Goal: Information Seeking & Learning: Compare options

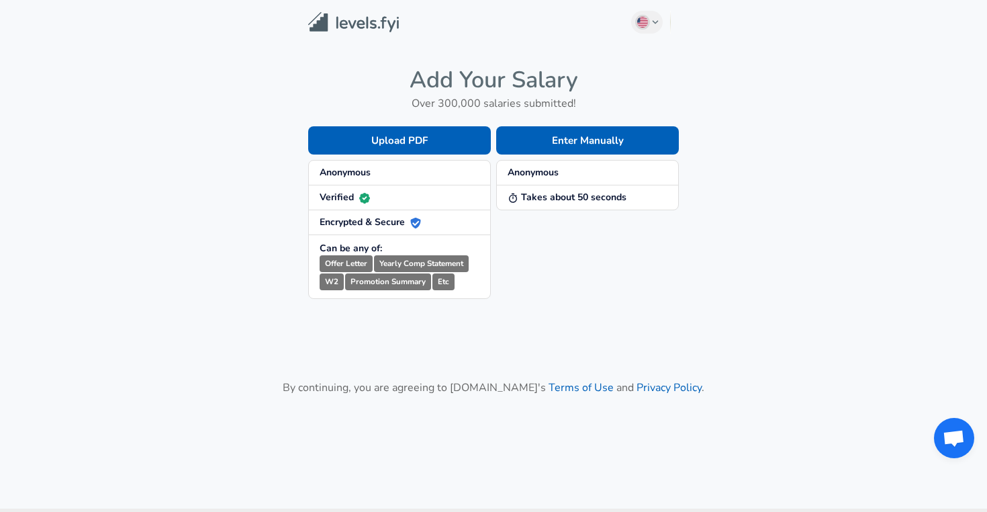
scroll to position [63, 0]
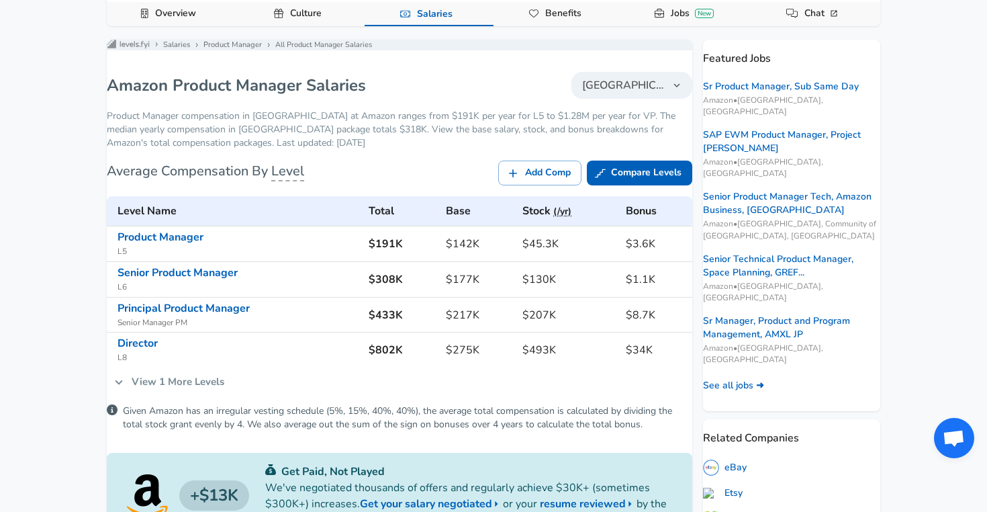
scroll to position [246, 0]
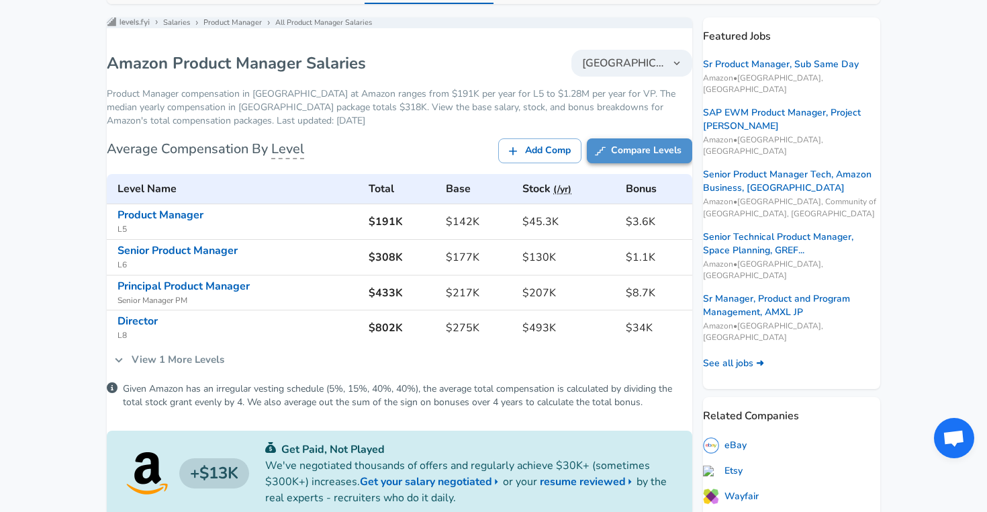
click at [636, 163] on link "Compare Levels" at bounding box center [639, 150] width 105 height 25
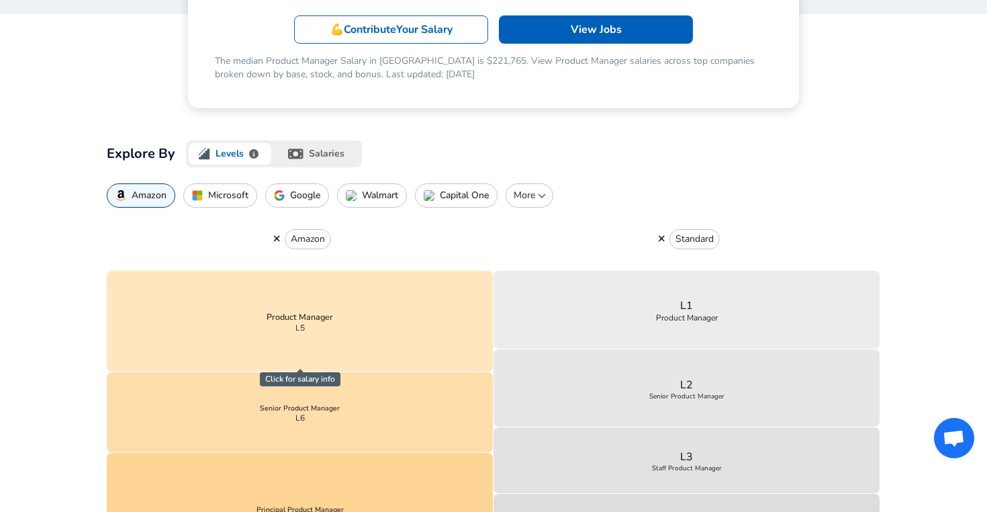
scroll to position [277, 0]
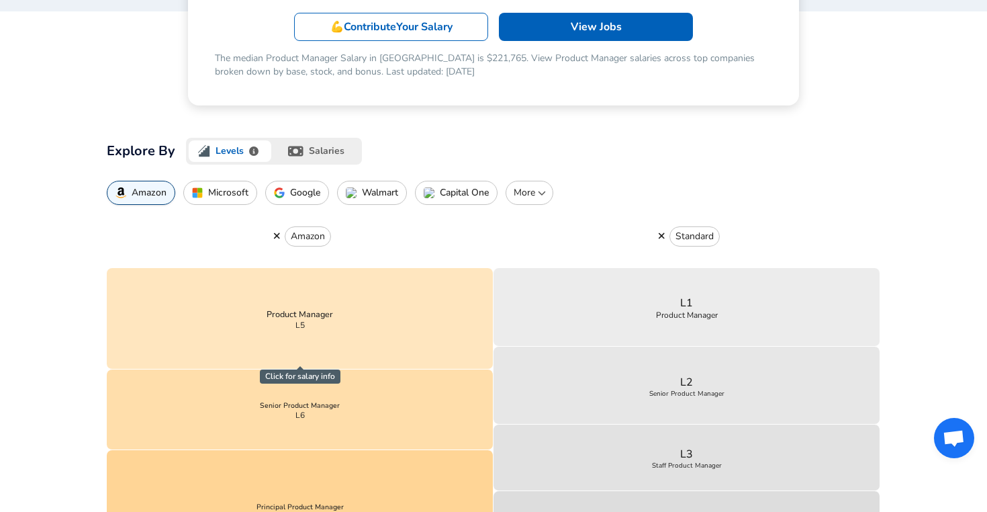
click at [290, 197] on p "Google" at bounding box center [305, 192] width 30 height 11
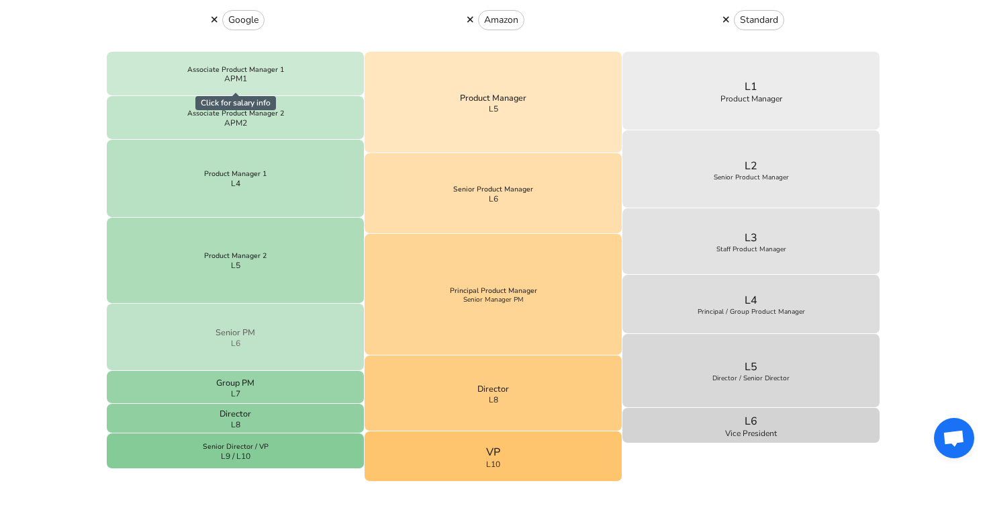
scroll to position [497, 0]
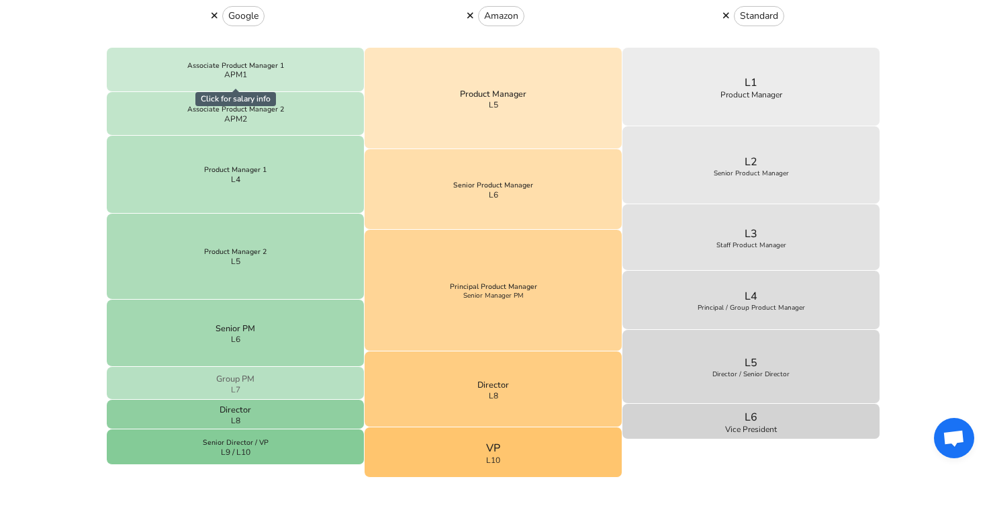
click at [334, 367] on button "Group PM L7" at bounding box center [236, 383] width 258 height 33
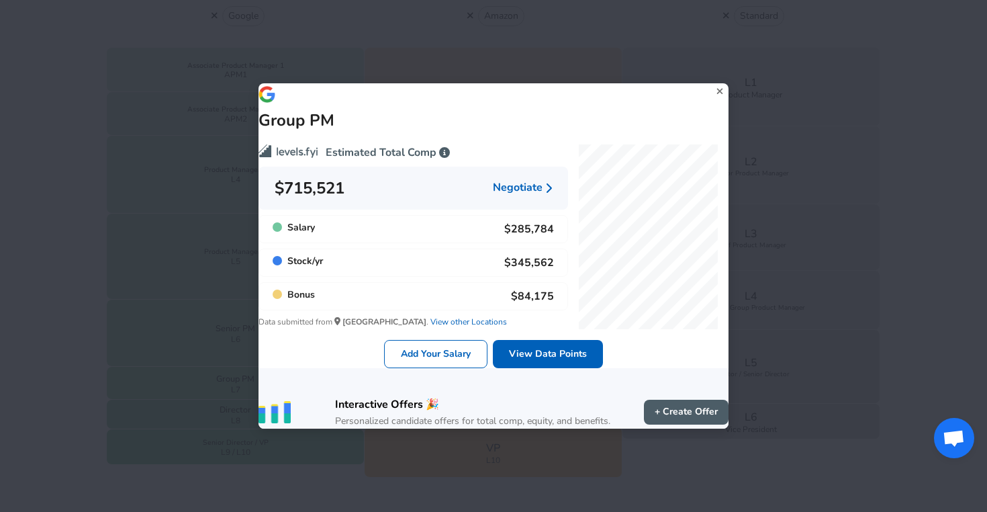
click at [73, 352] on div "Group PM Estimated Total Comp $715,521 Negotiate Salary $285,784 Stock / yr $34…" at bounding box center [493, 256] width 987 height 512
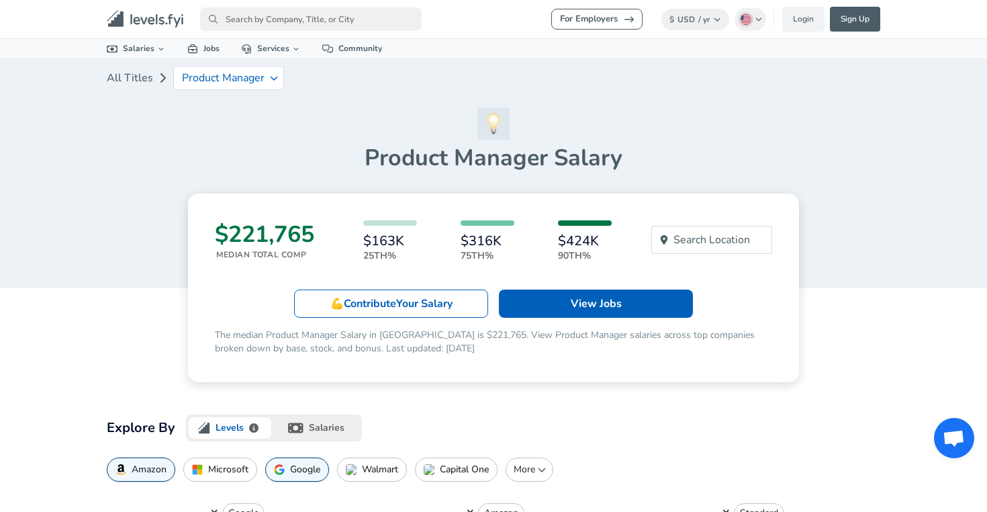
click at [331, 428] on button "salaries" at bounding box center [318, 427] width 88 height 27
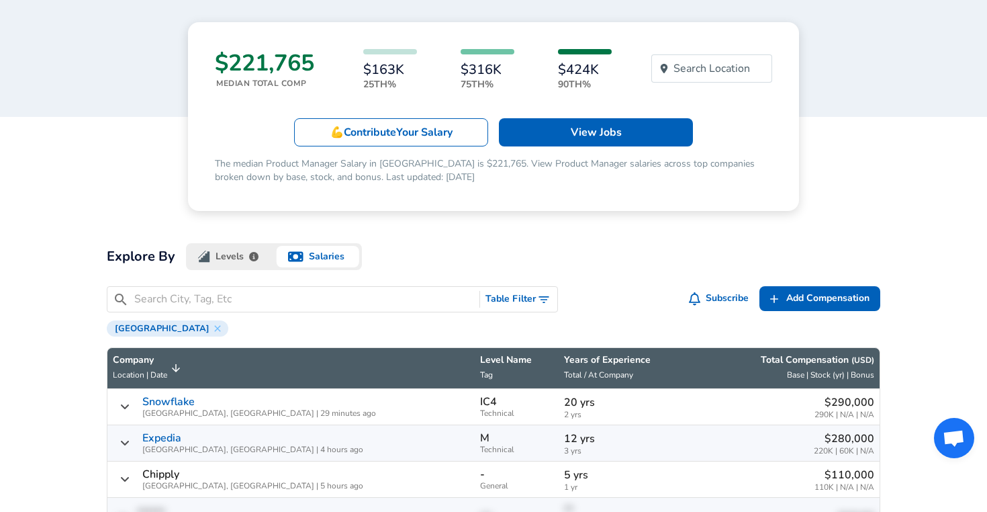
scroll to position [164, 0]
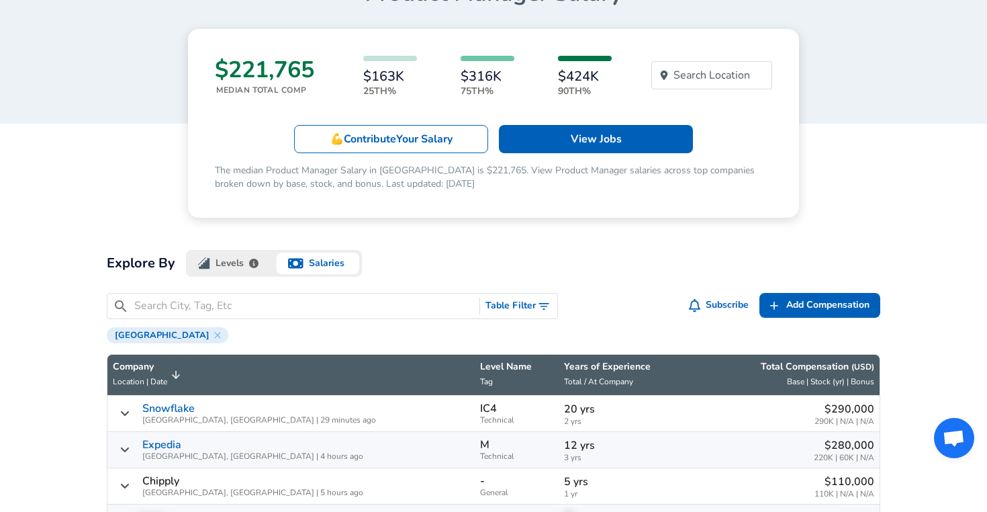
click at [206, 269] on img "button" at bounding box center [204, 263] width 12 height 12
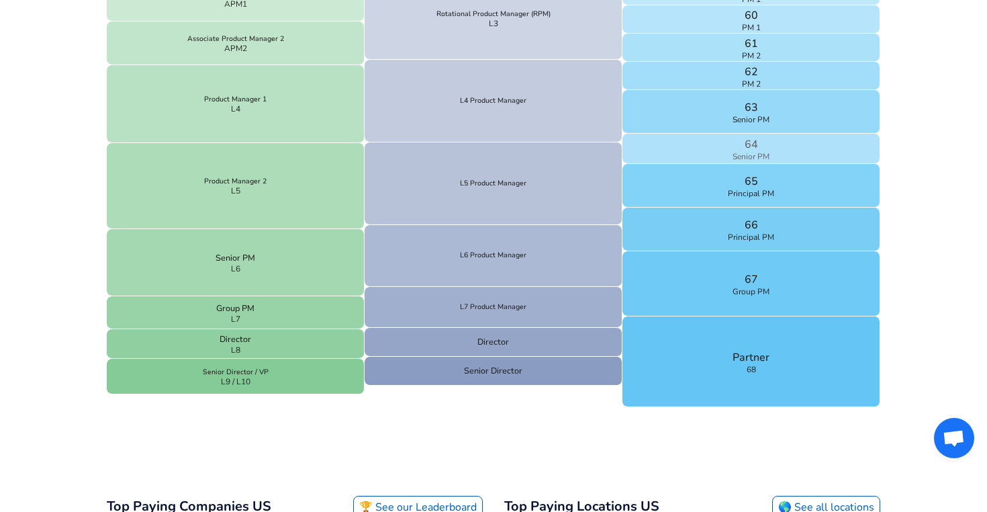
scroll to position [569, 0]
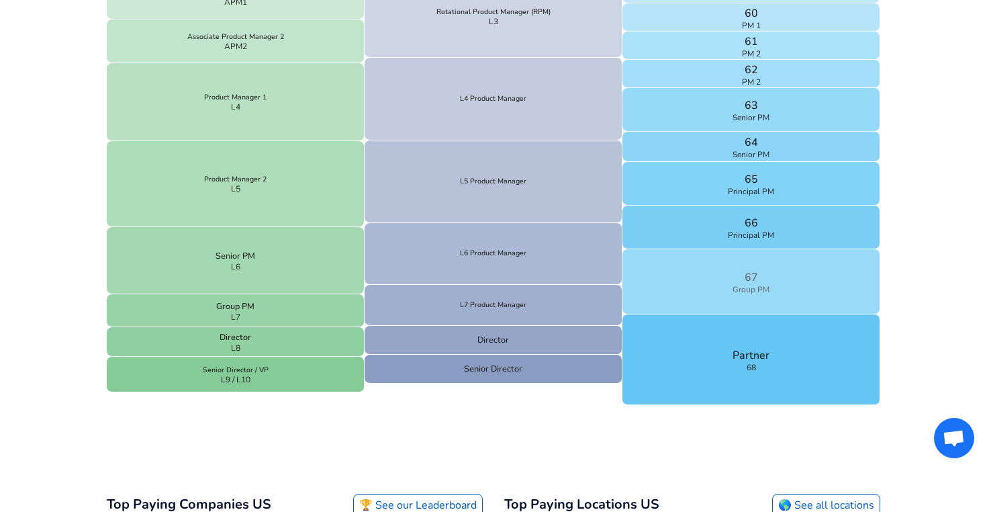
click at [726, 284] on button "67 Group PM" at bounding box center [751, 281] width 258 height 65
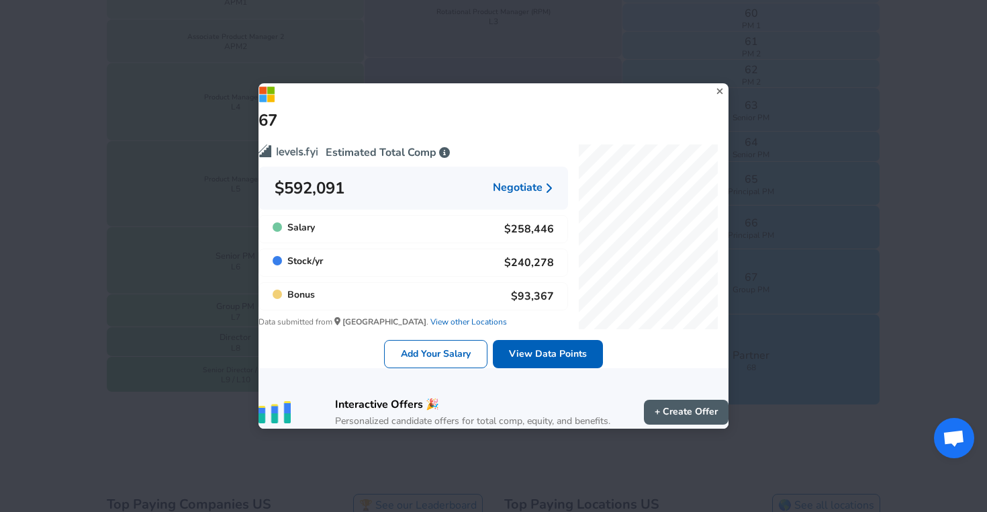
click at [711, 83] on icon at bounding box center [720, 91] width 18 height 20
